Goal: Task Accomplishment & Management: Use online tool/utility

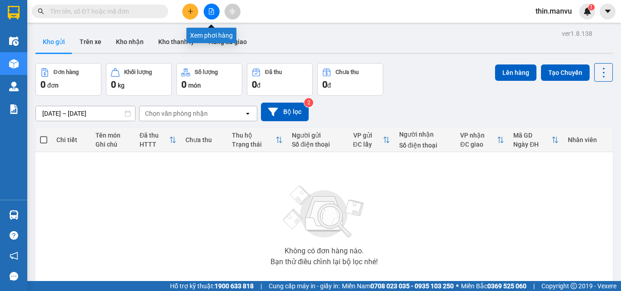
click at [209, 15] on button at bounding box center [212, 12] width 16 height 16
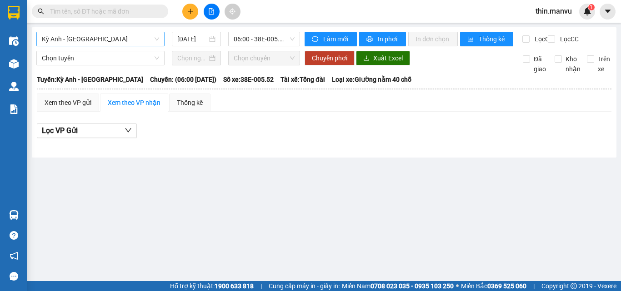
click at [101, 42] on span "Kỳ Anh - Hà Nội" at bounding box center [100, 39] width 117 height 14
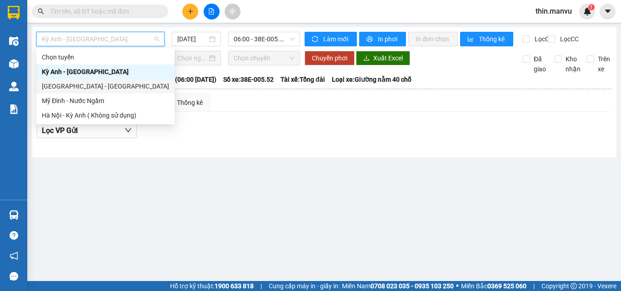
drag, startPoint x: 63, startPoint y: 83, endPoint x: 109, endPoint y: 80, distance: 46.0
click at [63, 83] on div "Hà Nội - Kỳ Anh" at bounding box center [105, 86] width 127 height 10
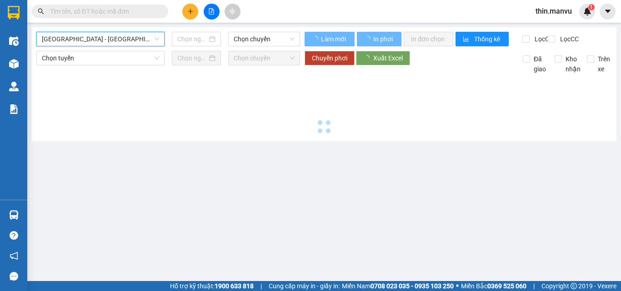
type input "12/08/2025"
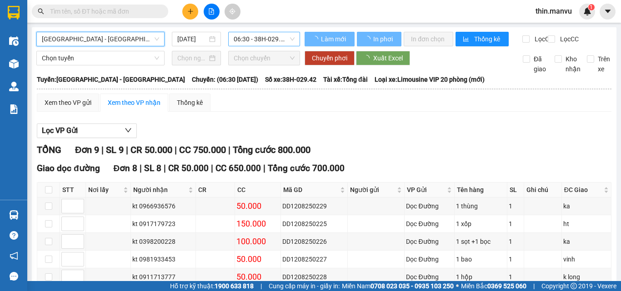
click at [269, 41] on span "06:30 - 38H-029.42" at bounding box center [264, 39] width 61 height 14
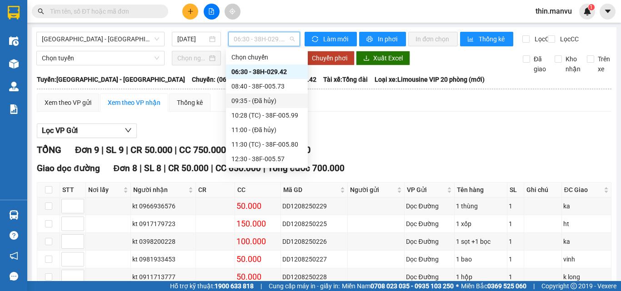
drag, startPoint x: 369, startPoint y: 117, endPoint x: 335, endPoint y: 160, distance: 55.4
click at [369, 112] on div "Xem theo VP gửi Xem theo VP nhận Thống kê" at bounding box center [324, 103] width 574 height 18
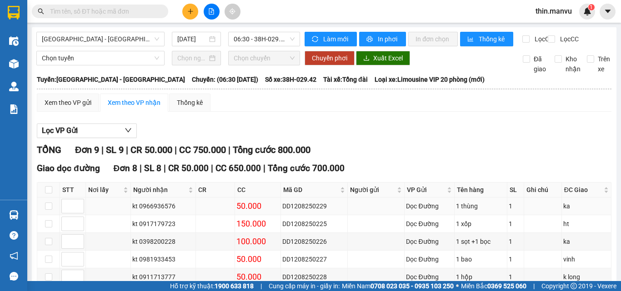
click at [298, 210] on div "DD1208250229" at bounding box center [314, 206] width 64 height 10
drag, startPoint x: 176, startPoint y: 211, endPoint x: 141, endPoint y: 209, distance: 35.1
click at [141, 209] on td "kt 0966936576" at bounding box center [163, 207] width 65 height 18
copy div "0966936576"
click at [159, 10] on span at bounding box center [161, 11] width 5 height 10
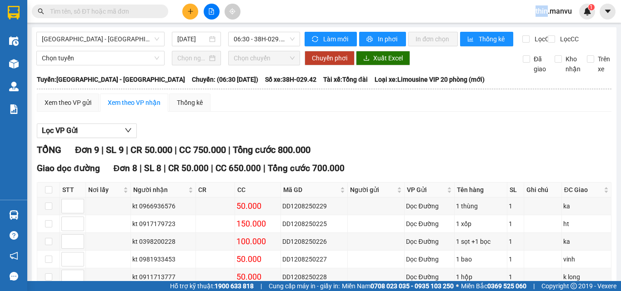
click at [159, 10] on span at bounding box center [161, 11] width 5 height 10
drag, startPoint x: 156, startPoint y: 10, endPoint x: 137, endPoint y: 20, distance: 20.7
click at [147, 15] on input "text" at bounding box center [103, 11] width 107 height 10
click at [137, 20] on div "Kết quả tìm kiếm ( 0 ) Bộ lọc Gửi 3 ngày gần nhất No Data thin.manvu 1" at bounding box center [310, 11] width 621 height 23
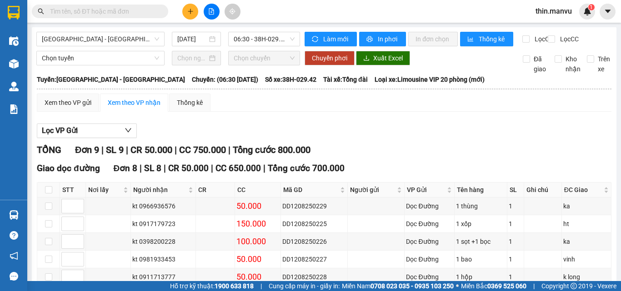
click at [133, 9] on input "text" at bounding box center [103, 11] width 107 height 10
click at [160, 211] on div "kt 0966936576" at bounding box center [163, 206] width 62 height 10
copy div "0966936576"
click at [124, 6] on span at bounding box center [100, 12] width 136 height 14
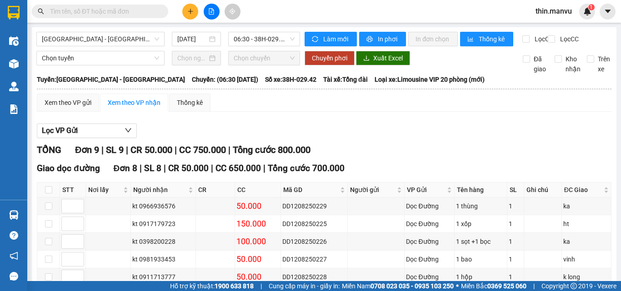
click at [124, 10] on input "text" at bounding box center [103, 11] width 107 height 10
paste input "0966936576"
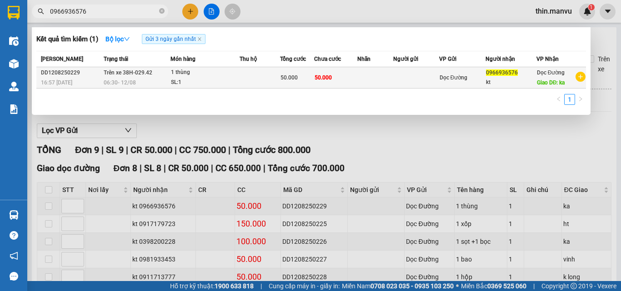
type input "0966936576"
click at [356, 78] on td "50.000" at bounding box center [335, 77] width 43 height 21
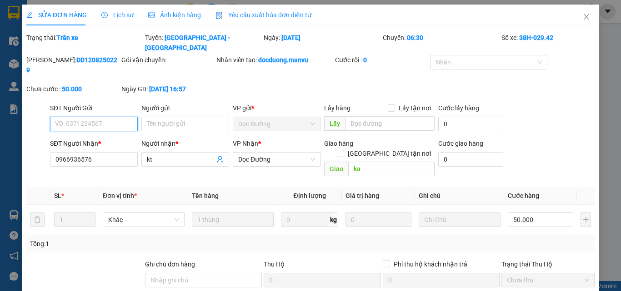
type input "0966936576"
type input "kt"
type input "ka"
type input "50.000"
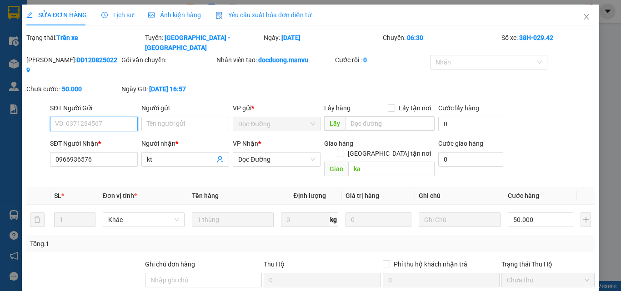
scroll to position [105, 0]
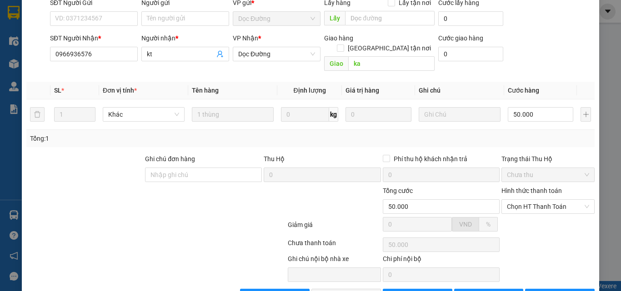
click at [612, 119] on div "SỬA ĐƠN HÀNG Lịch sử Ảnh kiện hàng Yêu cầu xuất hóa đơn điện tử Total Paid Fee …" at bounding box center [310, 145] width 621 height 291
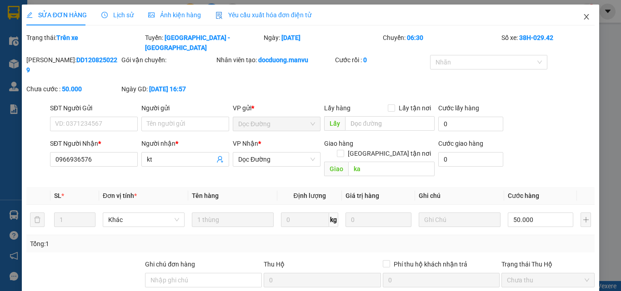
click at [583, 14] on icon "close" at bounding box center [586, 16] width 7 height 7
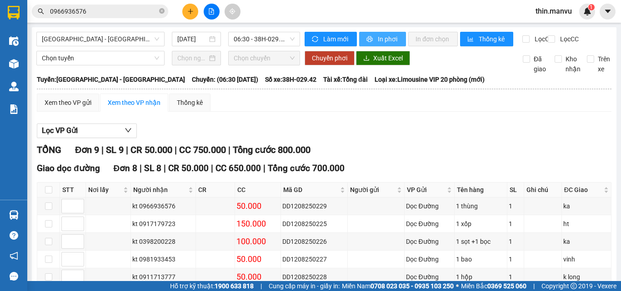
click at [372, 40] on button "In phơi" at bounding box center [382, 39] width 47 height 15
click at [367, 40] on icon "printer" at bounding box center [370, 39] width 6 height 6
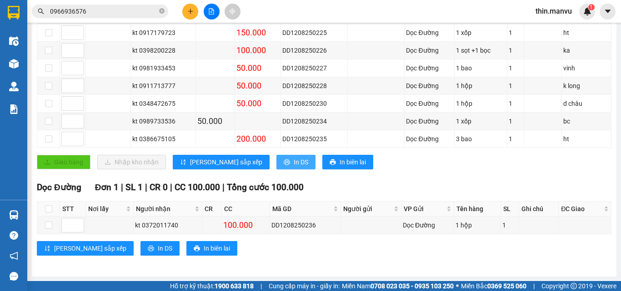
click at [276, 165] on button "In DS" at bounding box center [295, 162] width 39 height 15
click at [239, 85] on div "50.000" at bounding box center [257, 86] width 43 height 13
